Goal: Task Accomplishment & Management: Use online tool/utility

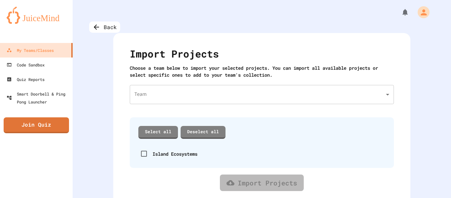
click at [271, 90] on body "We are updating our servers at 7PM EST [DATE]. [PERSON_NAME] should continue to…" at bounding box center [225, 99] width 451 height 198
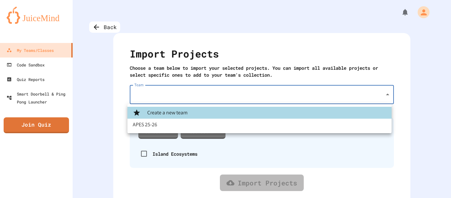
click at [273, 125] on li "APES 25-26" at bounding box center [259, 124] width 264 height 12
type input "**********"
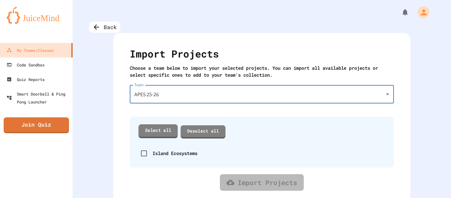
click at [164, 131] on link "Select all" at bounding box center [157, 131] width 39 height 14
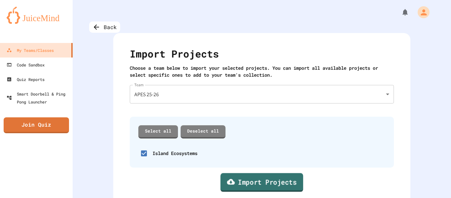
click at [249, 178] on link "Import Projects" at bounding box center [261, 182] width 83 height 19
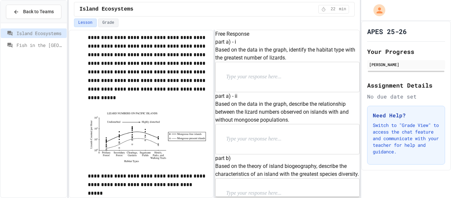
scroll to position [169, 0]
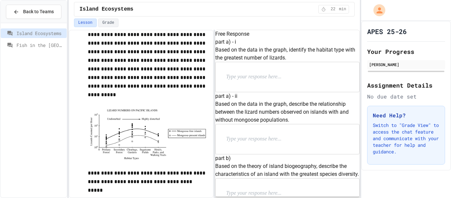
click at [135, 133] on img at bounding box center [148, 134] width 120 height 52
click at [252, 81] on p at bounding box center [269, 77] width 86 height 9
click at [345, 69] on div "**********" at bounding box center [287, 65] width 144 height 54
click at [290, 135] on p at bounding box center [269, 139] width 86 height 9
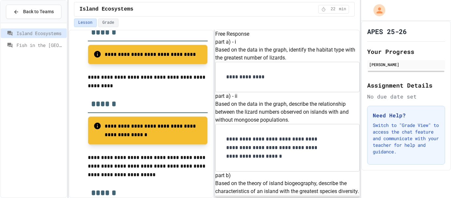
scroll to position [331, 0]
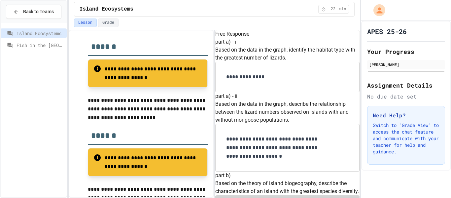
scroll to position [282, 0]
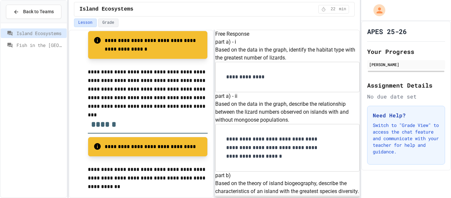
scroll to position [512, 0]
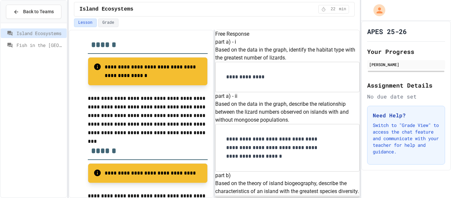
scroll to position [741, 0]
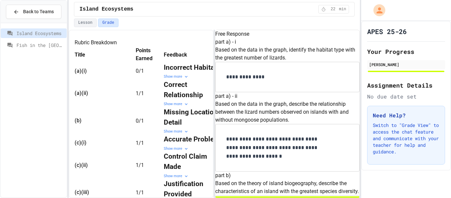
scroll to position [123, 0]
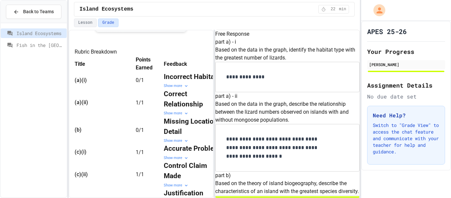
click at [182, 80] on strong "Incorrect Habitat" at bounding box center [190, 77] width 53 height 8
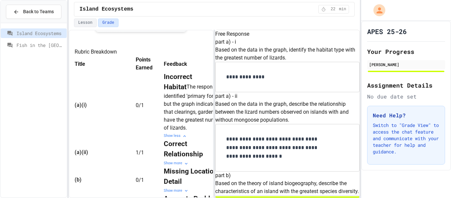
click at [168, 139] on td "Incorrect Habitat The response identified 'primary forest' but the graph indica…" at bounding box center [193, 105] width 59 height 67
